Goal: Find contact information: Find contact information

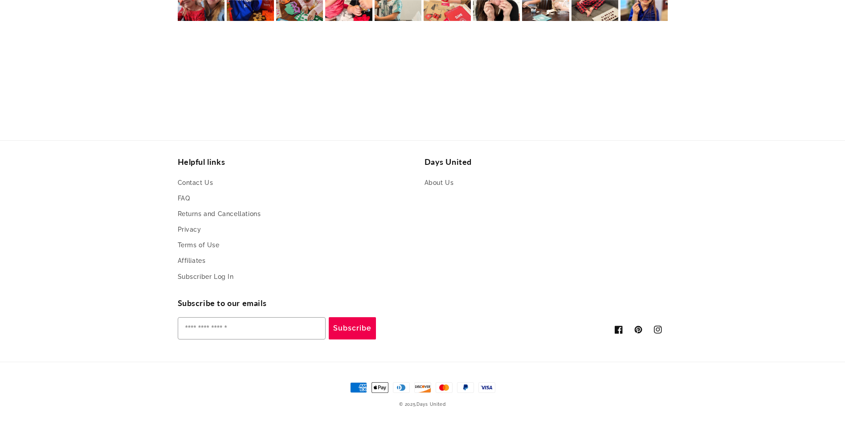
scroll to position [0, 845]
click at [437, 184] on link "About Us" at bounding box center [439, 183] width 29 height 13
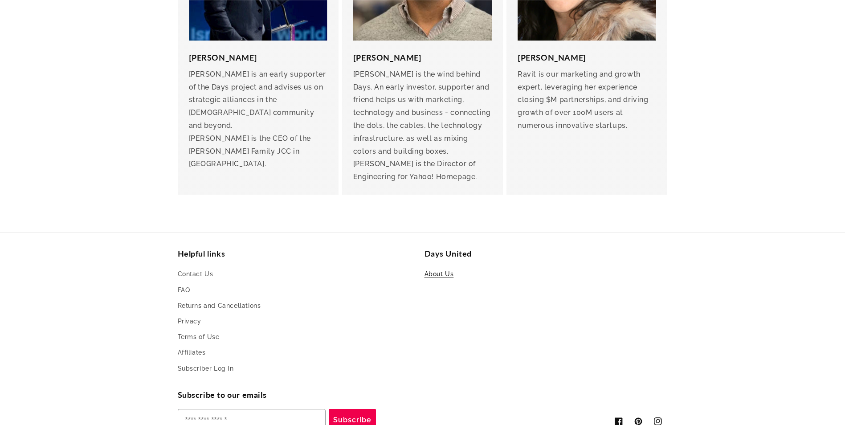
scroll to position [1979, 0]
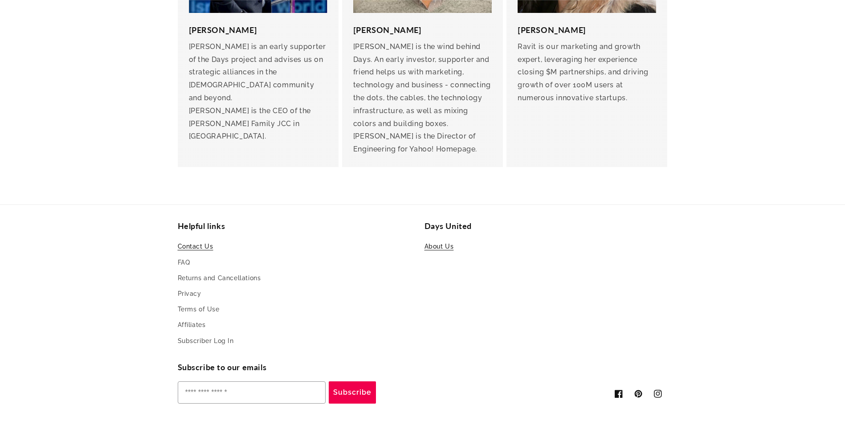
click at [188, 241] on link "Contact Us" at bounding box center [196, 247] width 36 height 13
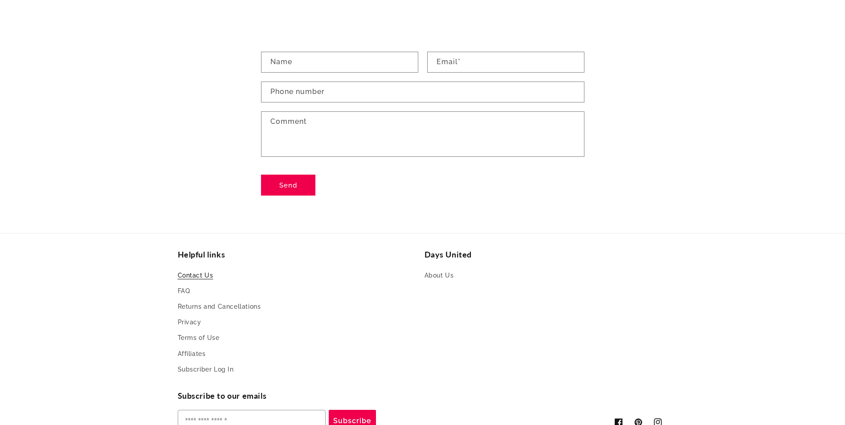
scroll to position [194, 0]
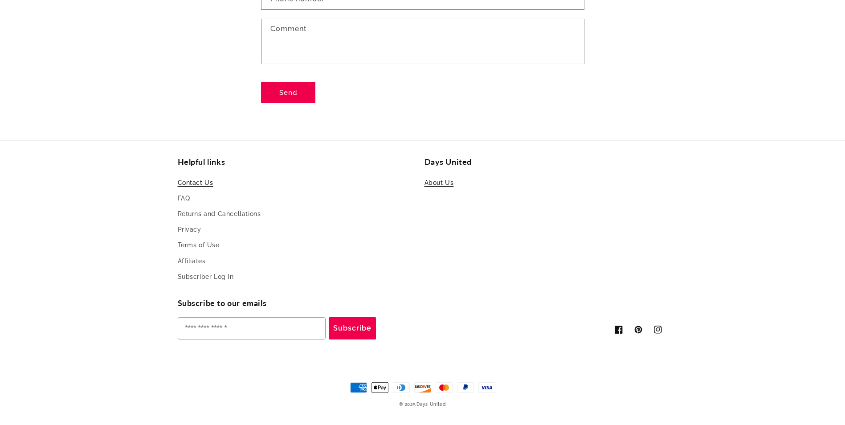
click at [443, 181] on link "About Us" at bounding box center [439, 183] width 29 height 13
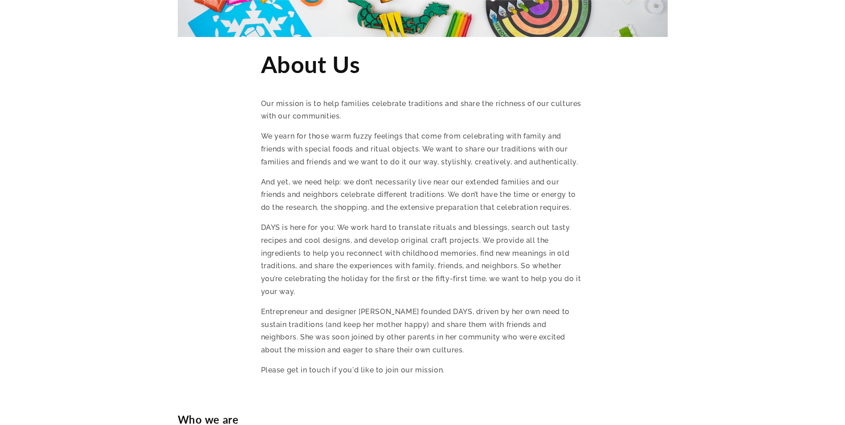
scroll to position [713, 0]
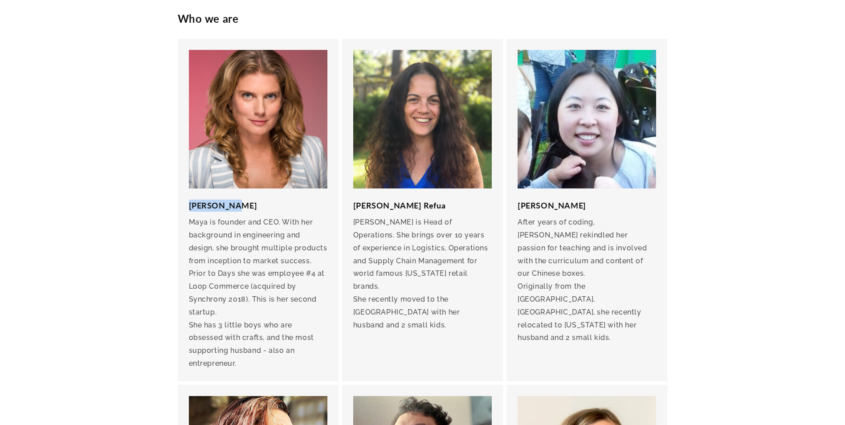
drag, startPoint x: 237, startPoint y: 207, endPoint x: 191, endPoint y: 205, distance: 46.4
click at [191, 205] on h3 "Maya Lotan" at bounding box center [258, 206] width 139 height 12
drag, startPoint x: 191, startPoint y: 205, endPoint x: 222, endPoint y: 205, distance: 31.2
copy h3 "Maya Lotan"
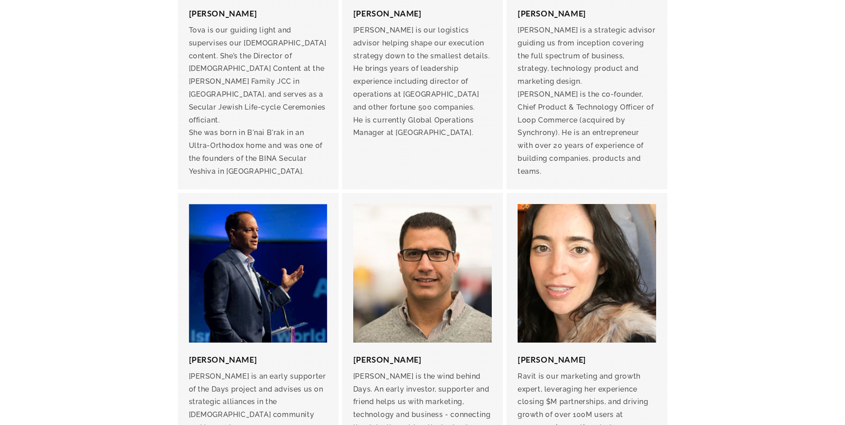
scroll to position [1979, 0]
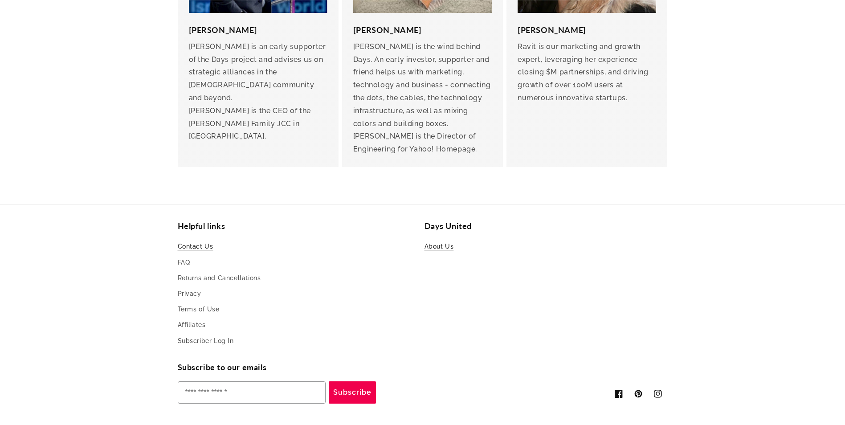
click at [188, 241] on link "Contact Us" at bounding box center [196, 247] width 36 height 13
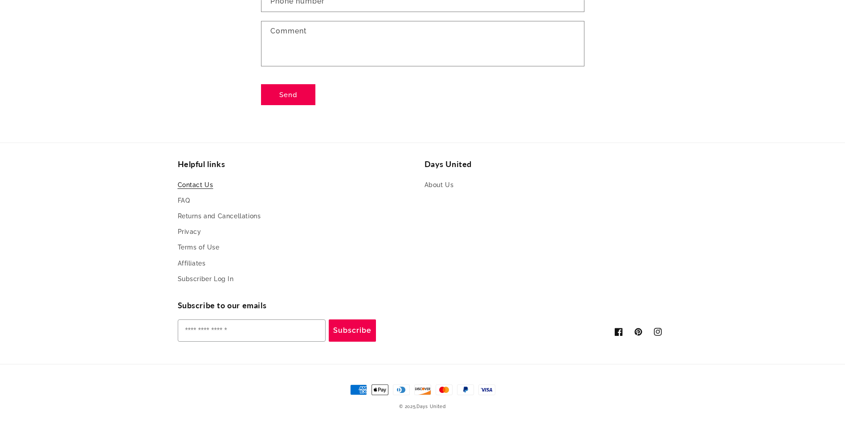
scroll to position [194, 0]
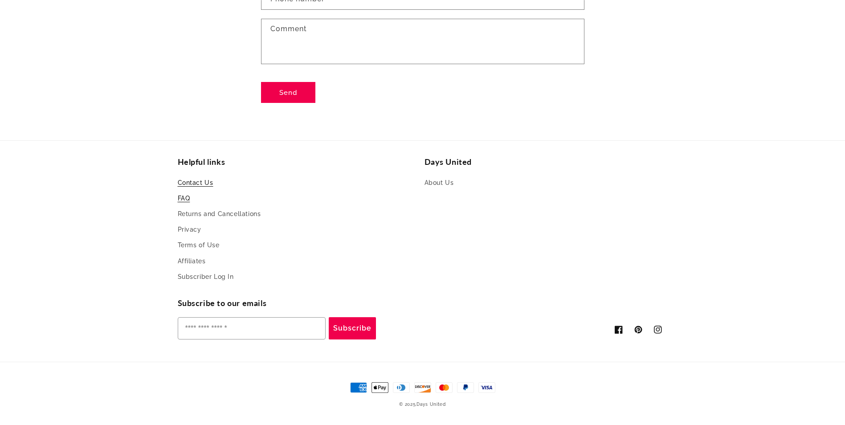
click at [184, 199] on link "FAQ" at bounding box center [184, 199] width 12 height 16
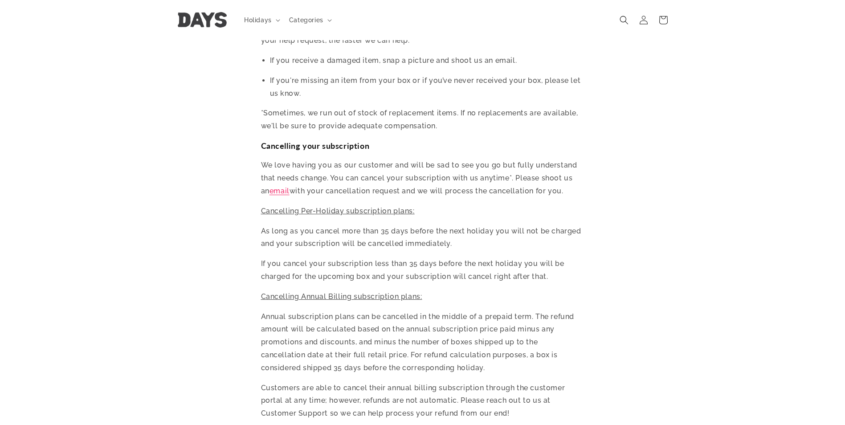
scroll to position [1872, 0]
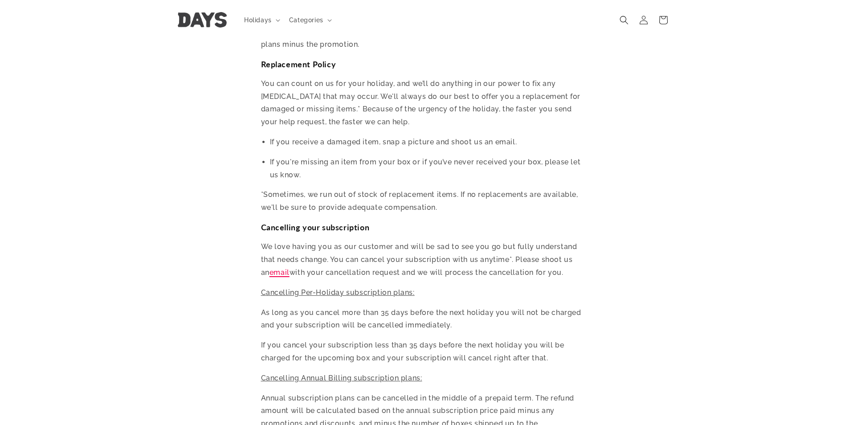
click at [270, 268] on link "email" at bounding box center [280, 272] width 20 height 8
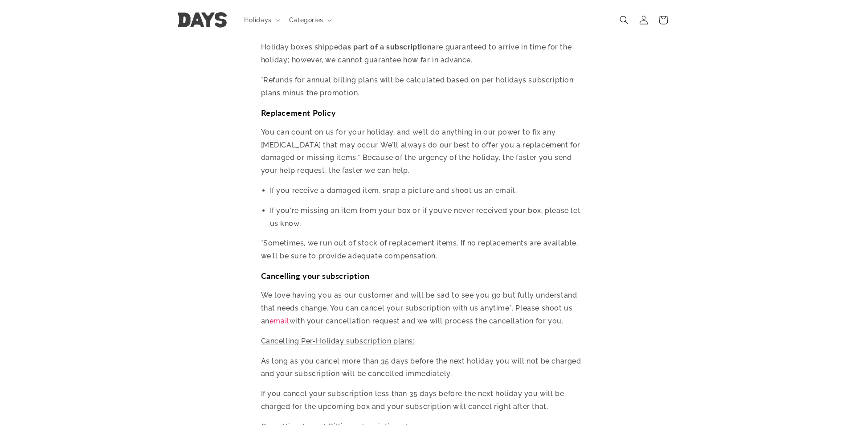
scroll to position [1738, 0]
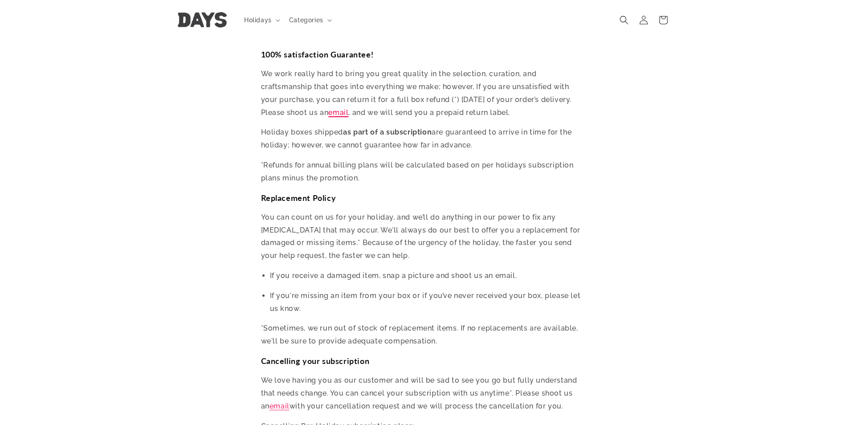
click at [340, 108] on link "email" at bounding box center [338, 112] width 20 height 8
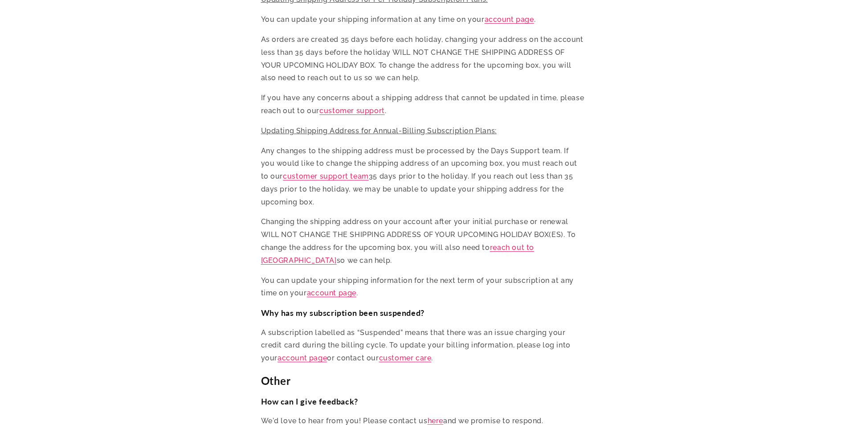
scroll to position [3565, 0]
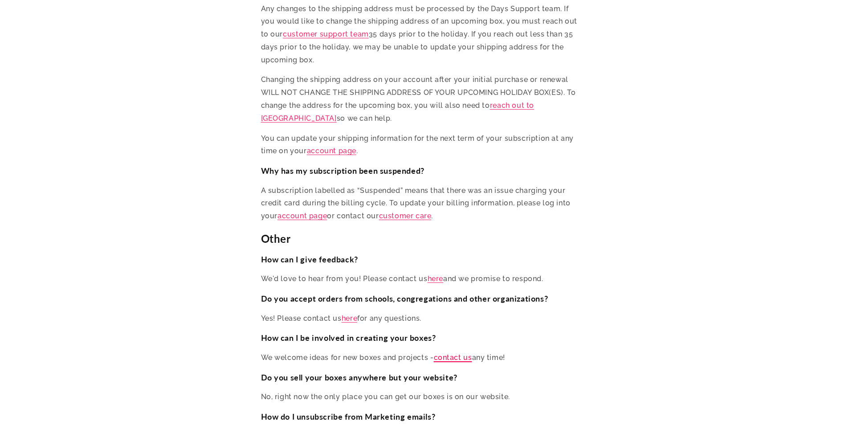
click at [461, 353] on link "contact us" at bounding box center [453, 357] width 38 height 8
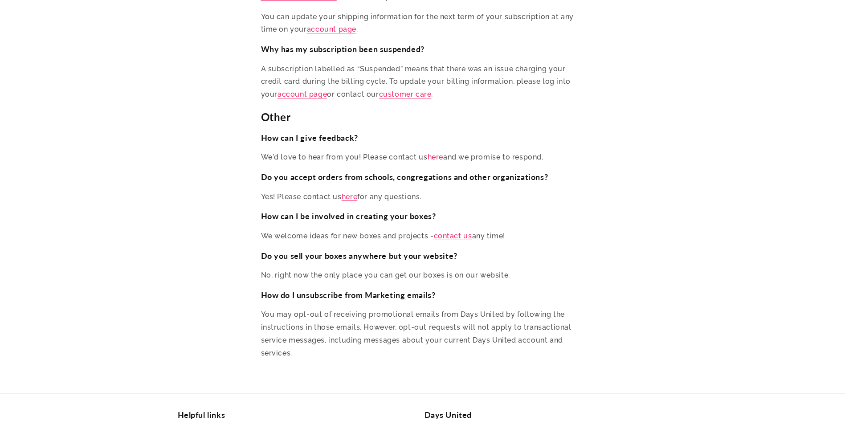
scroll to position [3699, 0]
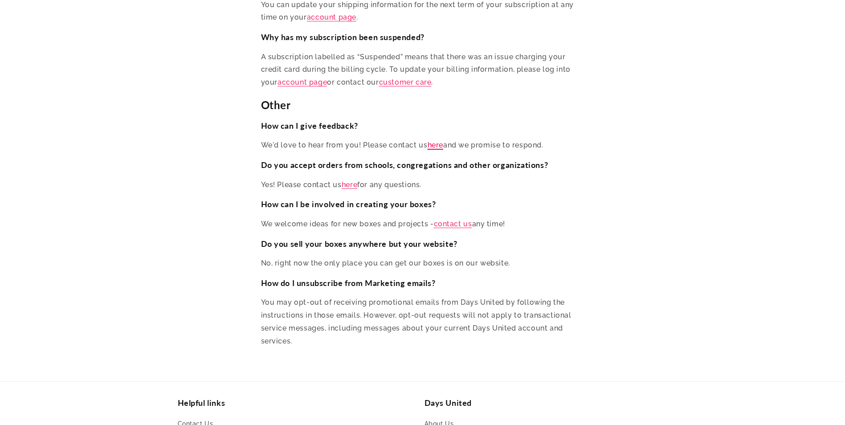
click at [438, 141] on link "here" at bounding box center [436, 145] width 16 height 8
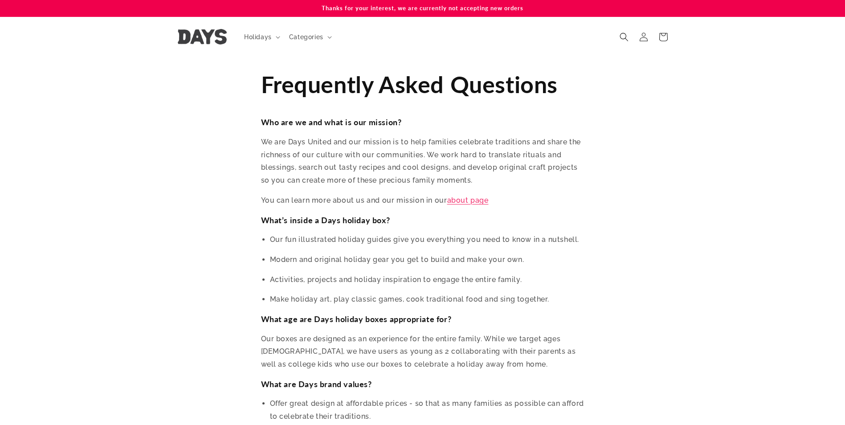
click at [210, 33] on img at bounding box center [202, 37] width 49 height 16
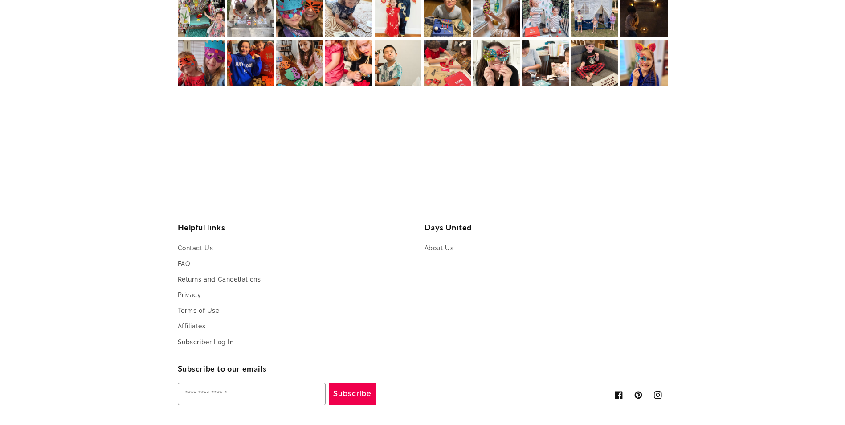
scroll to position [2085, 0]
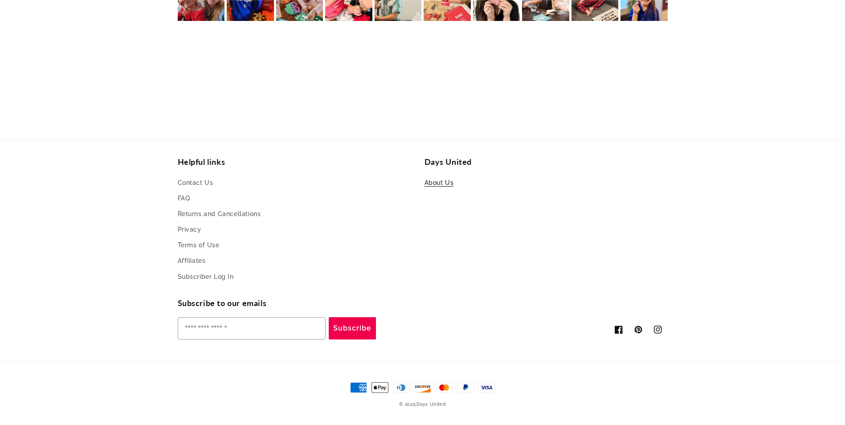
click at [435, 184] on link "About Us" at bounding box center [439, 183] width 29 height 13
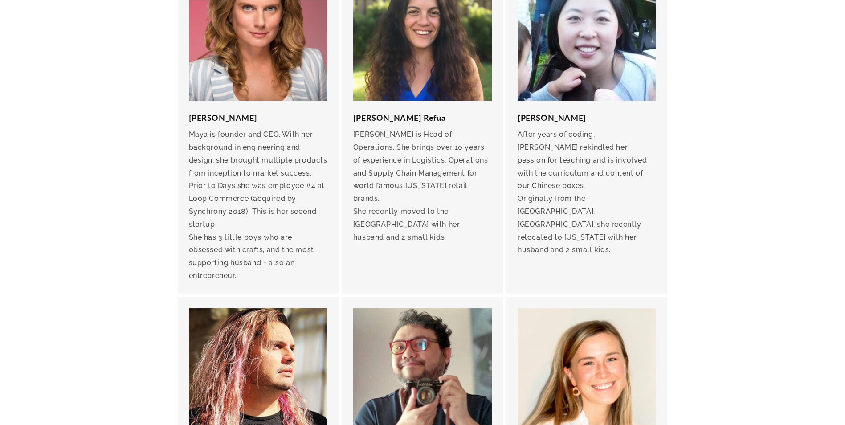
scroll to position [802, 0]
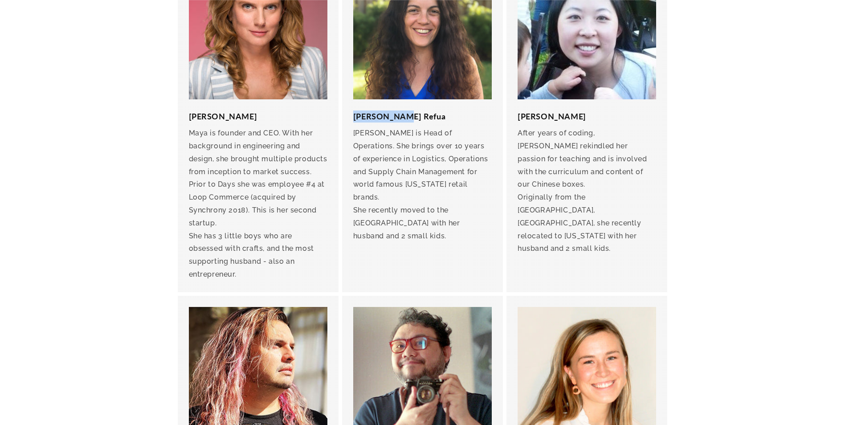
drag, startPoint x: 406, startPoint y: 115, endPoint x: 353, endPoint y: 117, distance: 52.2
click at [353, 117] on h3 "[PERSON_NAME] Refua" at bounding box center [422, 117] width 139 height 12
drag, startPoint x: 353, startPoint y: 117, endPoint x: 374, endPoint y: 120, distance: 21.2
copy h3 "[PERSON_NAME] Refua"
